Goal: Task Accomplishment & Management: Manage account settings

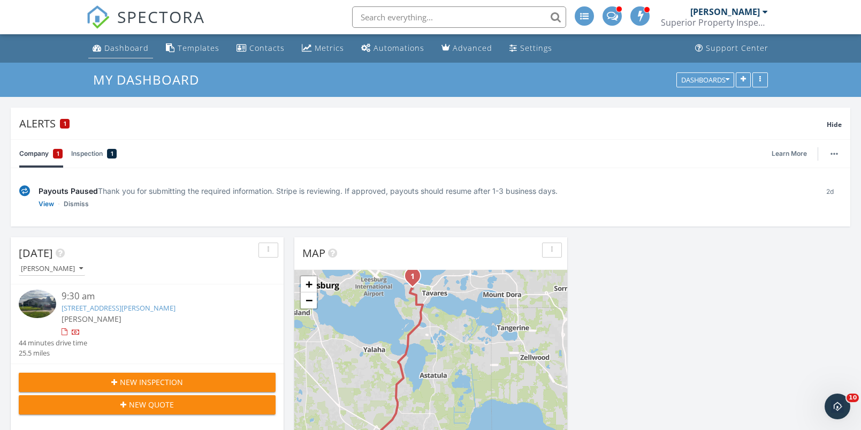
click at [132, 49] on div "Dashboard" at bounding box center [126, 48] width 44 height 10
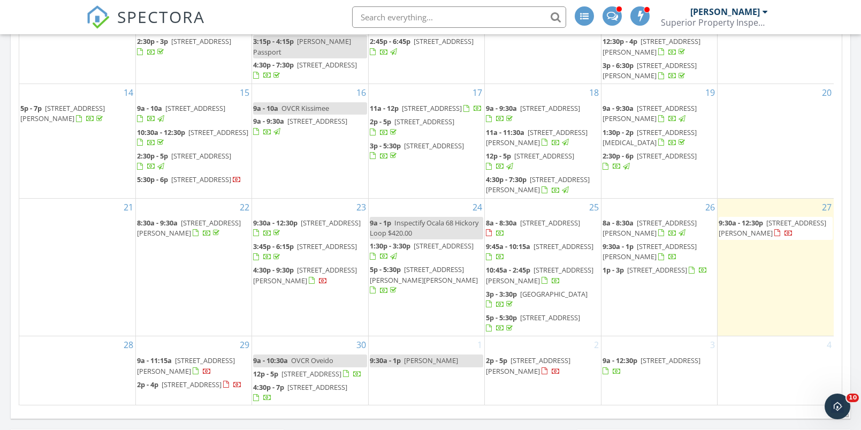
scroll to position [691, 0]
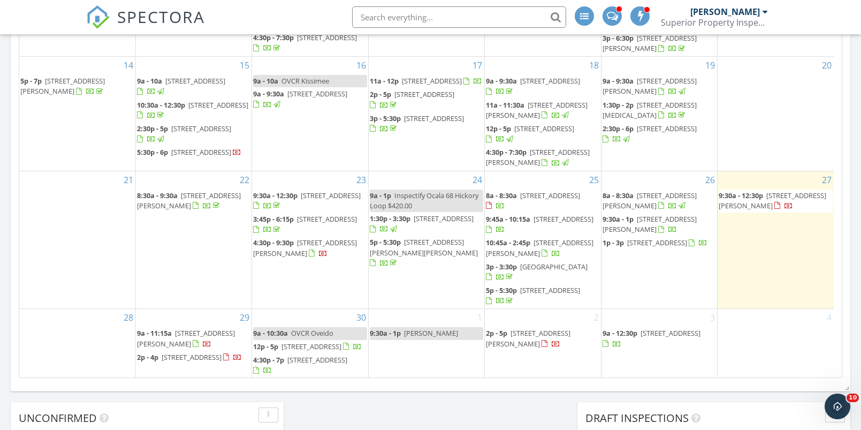
click at [537, 215] on span "933 Spring Park Loop, Kissimmee 34747" at bounding box center [564, 219] width 60 height 10
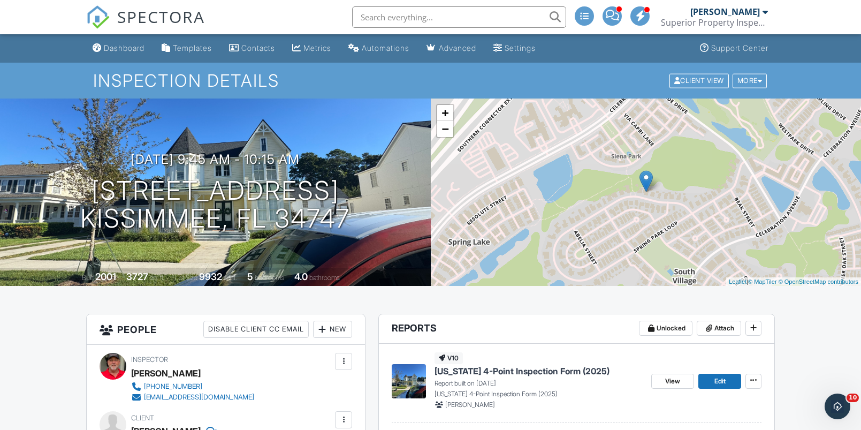
click at [481, 368] on span "[US_STATE] 4-Point Inspection Form (2025)" at bounding box center [522, 371] width 175 height 12
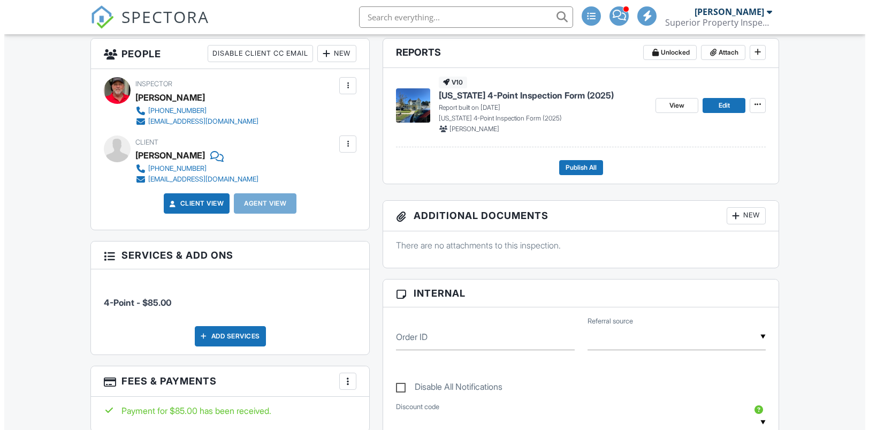
scroll to position [276, 0]
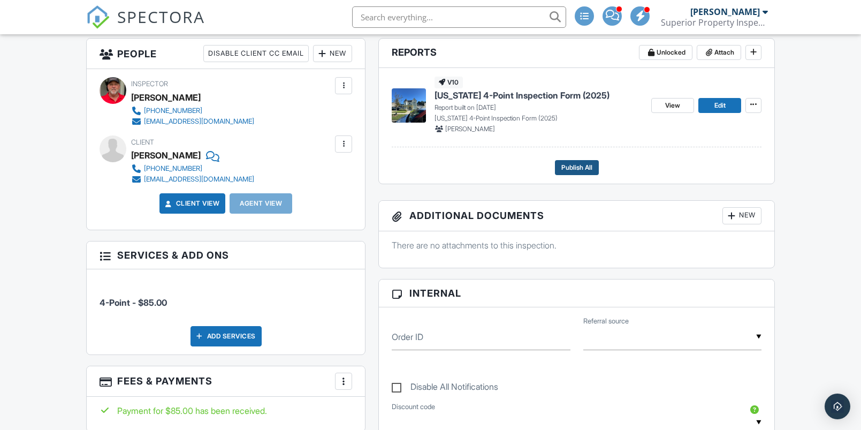
click at [580, 165] on span "Publish All" at bounding box center [576, 167] width 31 height 11
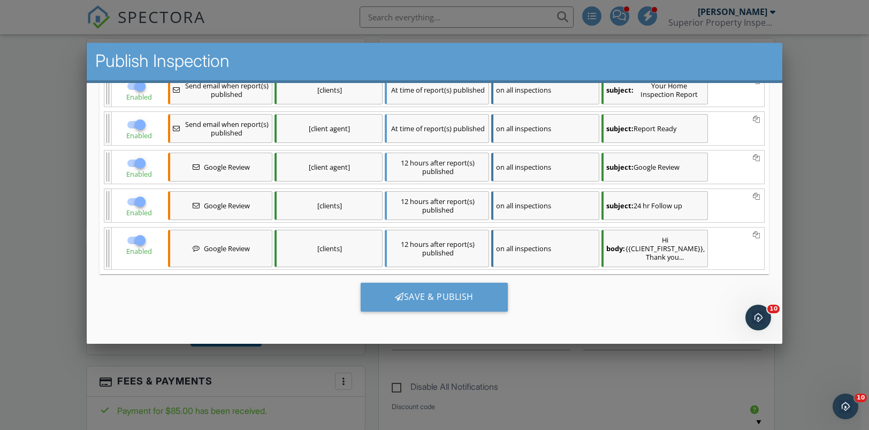
scroll to position [0, 0]
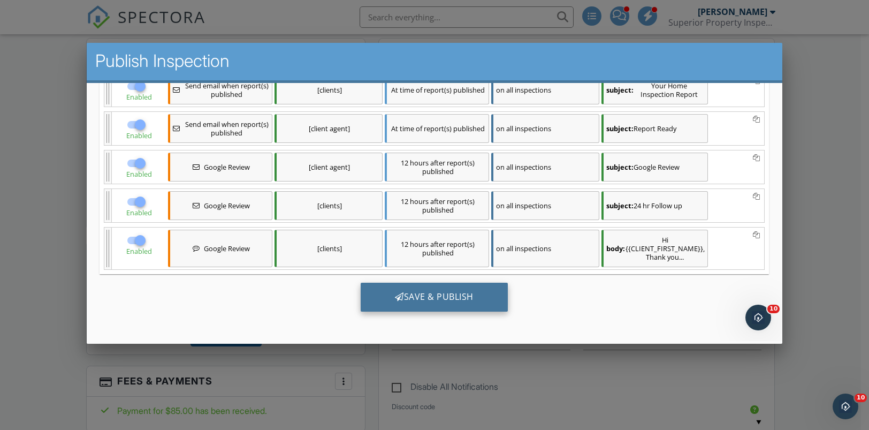
click at [406, 298] on div "Save & Publish" at bounding box center [434, 297] width 147 height 29
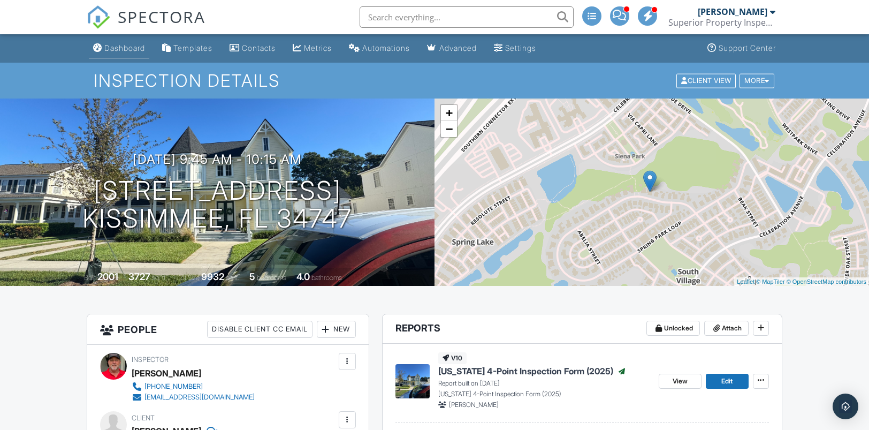
click at [130, 48] on div "Dashboard" at bounding box center [124, 47] width 41 height 9
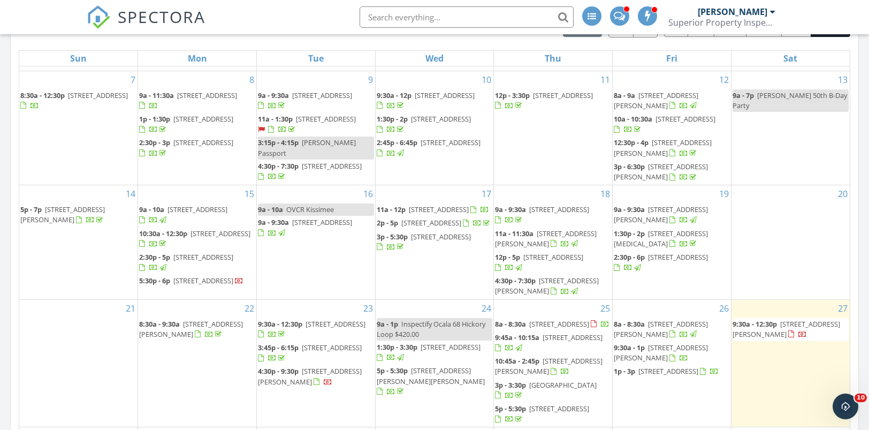
scroll to position [720, 0]
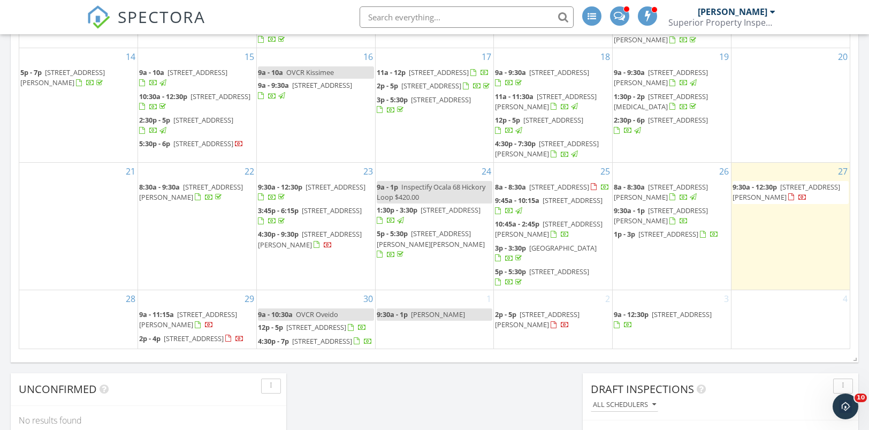
click at [528, 219] on span "10:45a - 2:45p" at bounding box center [517, 224] width 44 height 10
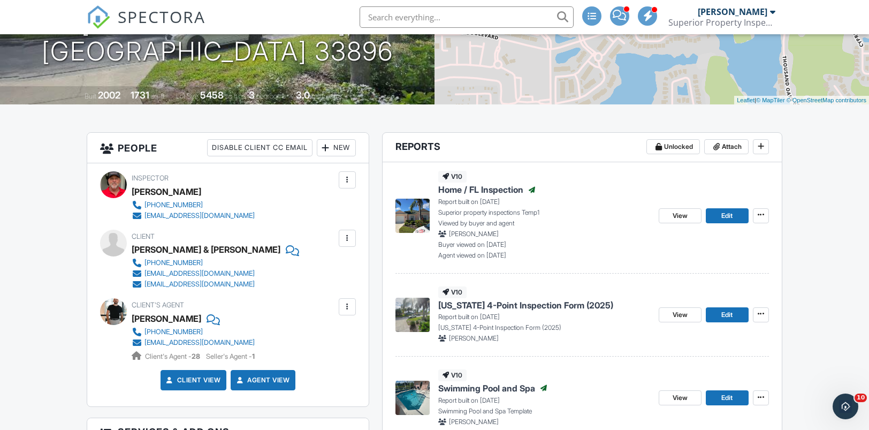
click at [462, 301] on span "[US_STATE] 4-Point Inspection Form (2025)" at bounding box center [525, 305] width 175 height 12
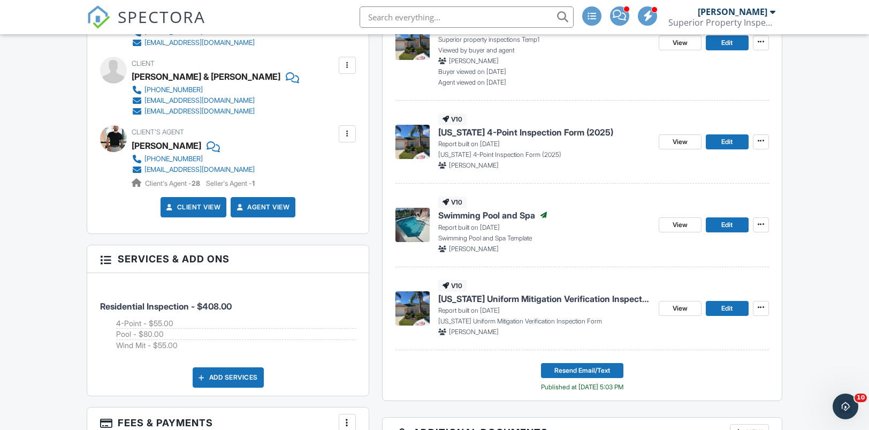
click at [515, 298] on span "[US_STATE] Uniform Mitigation Verification Inspection Form" at bounding box center [544, 299] width 212 height 12
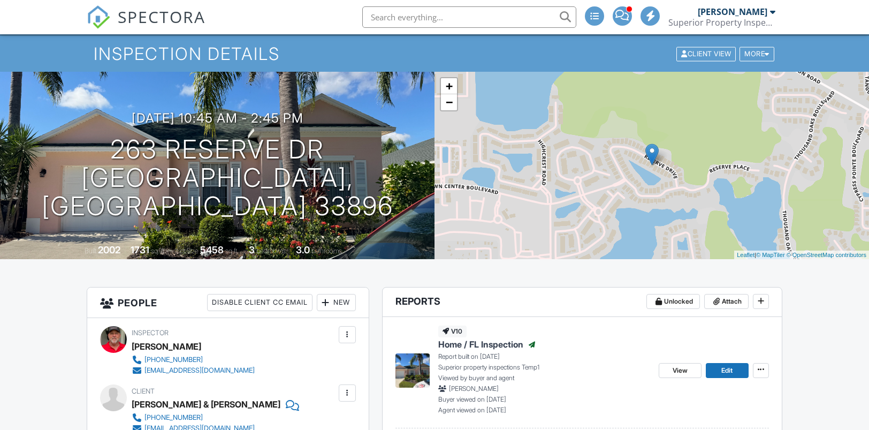
scroll to position [290, 0]
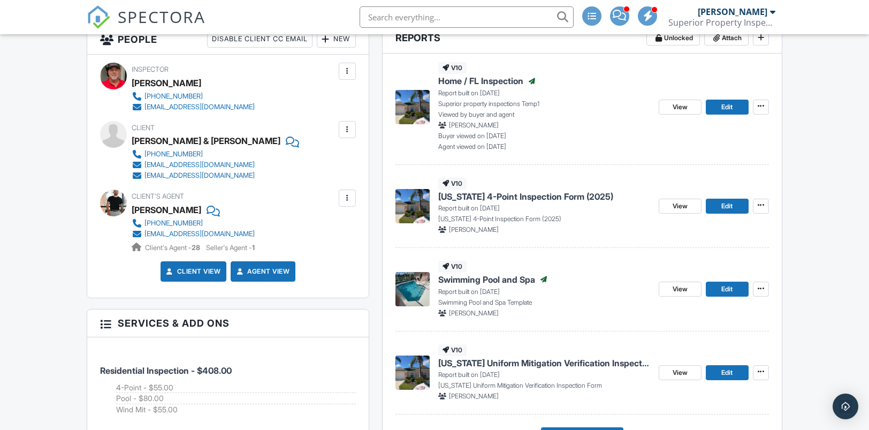
click at [484, 76] on span "Home / FL Inspection" at bounding box center [480, 81] width 85 height 12
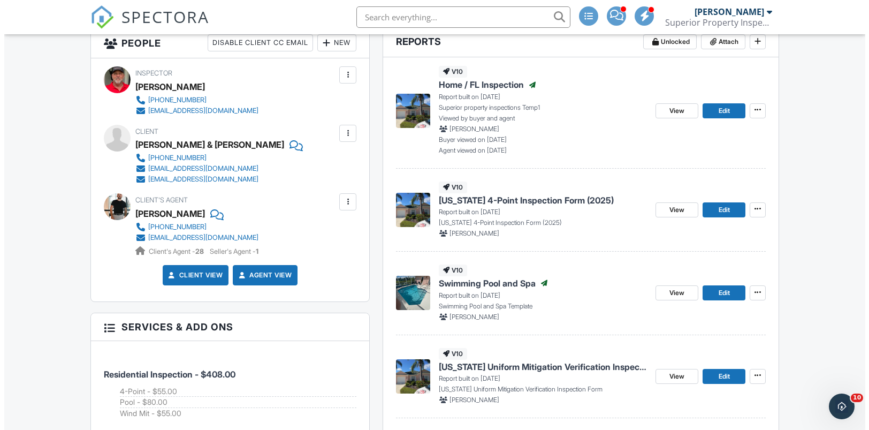
scroll to position [382, 0]
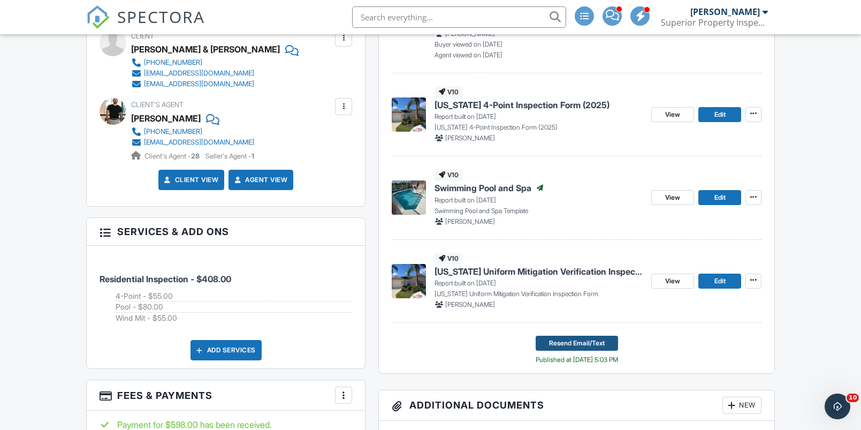
click at [564, 343] on span "Resend Email/Text" at bounding box center [577, 343] width 56 height 11
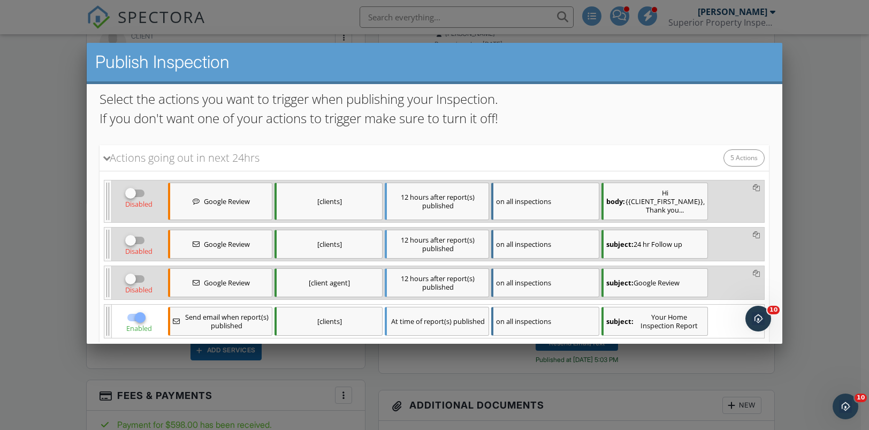
scroll to position [246, 0]
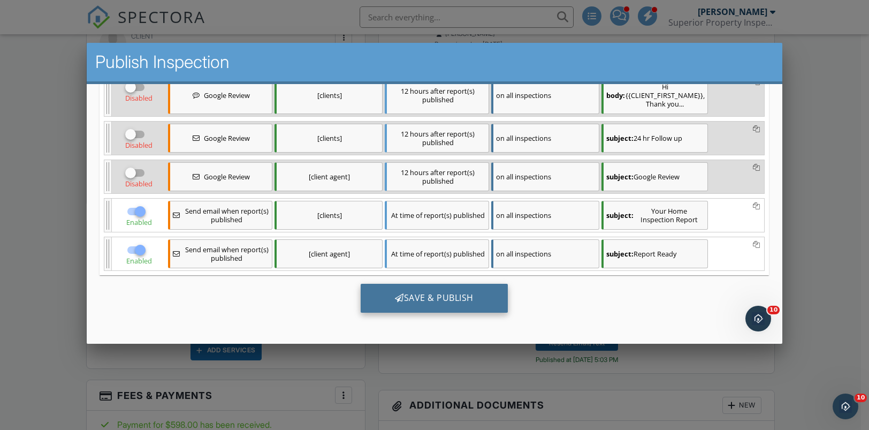
click at [383, 298] on div "Save & Publish" at bounding box center [434, 298] width 147 height 29
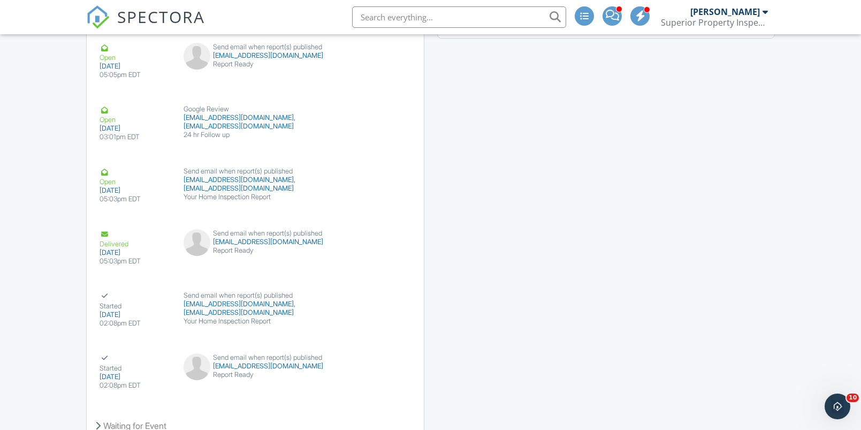
scroll to position [2014, 0]
